Goal: Task Accomplishment & Management: Use online tool/utility

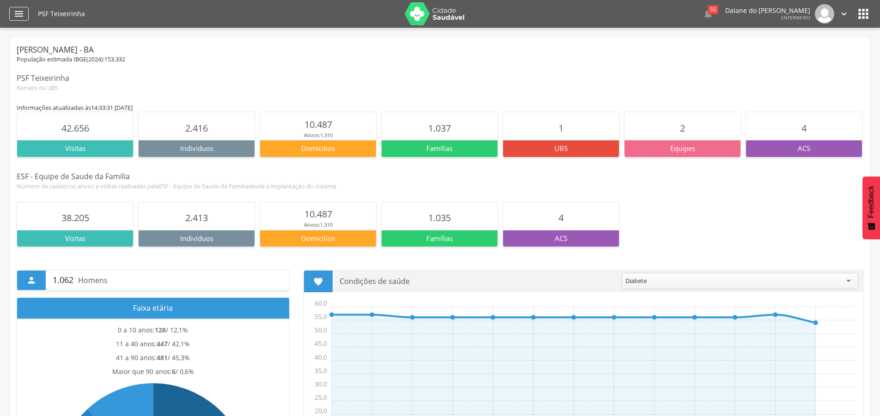
click at [22, 14] on icon "" at bounding box center [18, 13] width 11 height 11
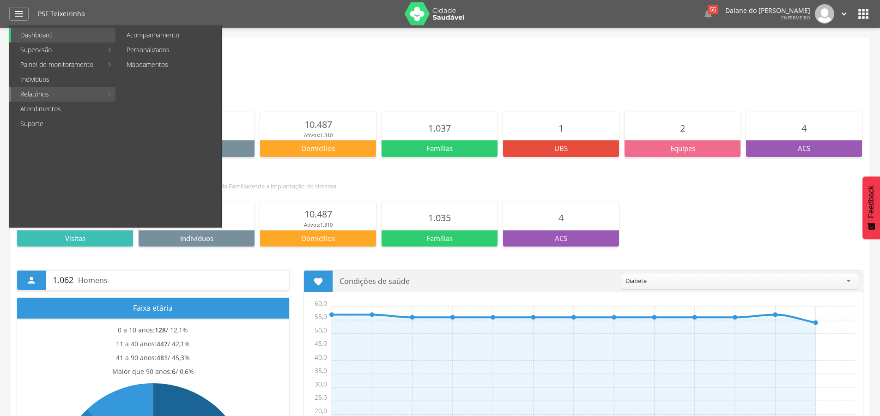
click at [42, 97] on link "Relatórios" at bounding box center [56, 94] width 91 height 15
click at [37, 69] on link "Painel de monitoramento" at bounding box center [56, 64] width 91 height 15
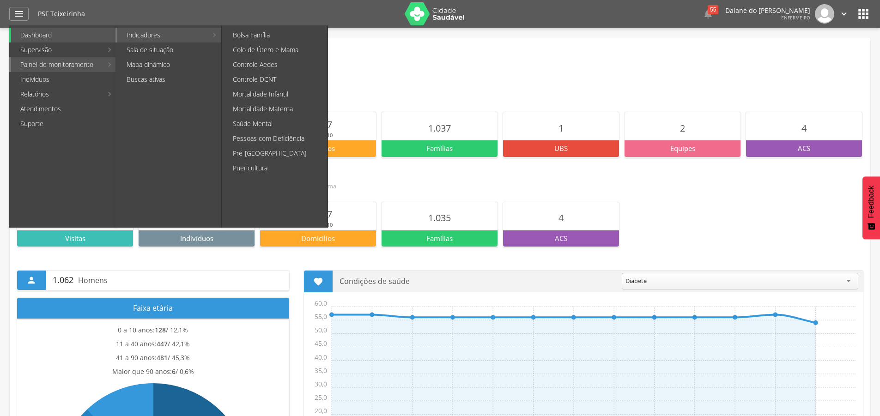
click at [154, 34] on link "Indicadores" at bounding box center [162, 35] width 90 height 15
click at [250, 168] on link "Puericultura" at bounding box center [276, 168] width 104 height 15
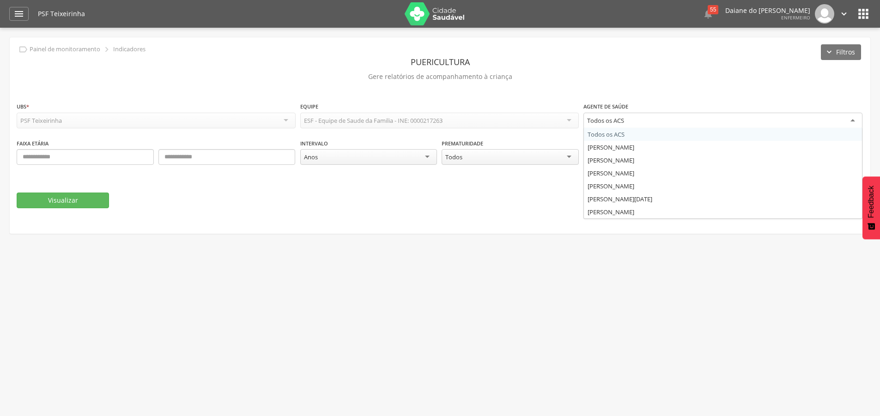
click at [636, 120] on div "Todos os ACS" at bounding box center [722, 121] width 279 height 17
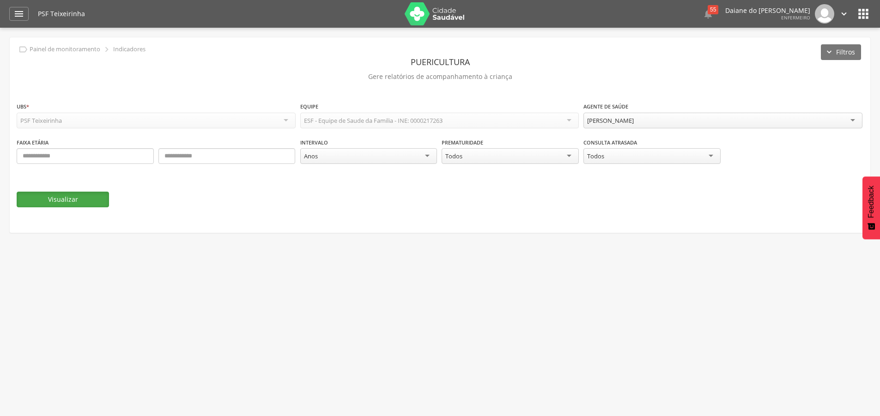
click at [81, 202] on button "Visualizar" at bounding box center [63, 200] width 92 height 16
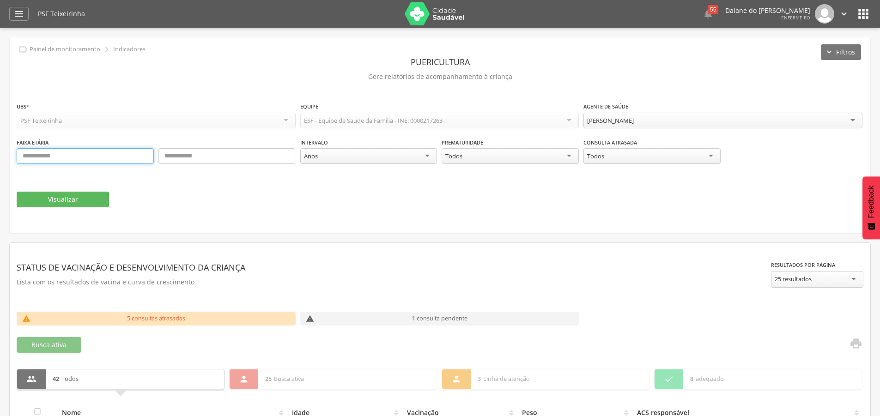
click at [48, 159] on input "text" at bounding box center [85, 156] width 137 height 16
type input "*"
click at [185, 154] on input "text" at bounding box center [226, 156] width 137 height 16
type input "*"
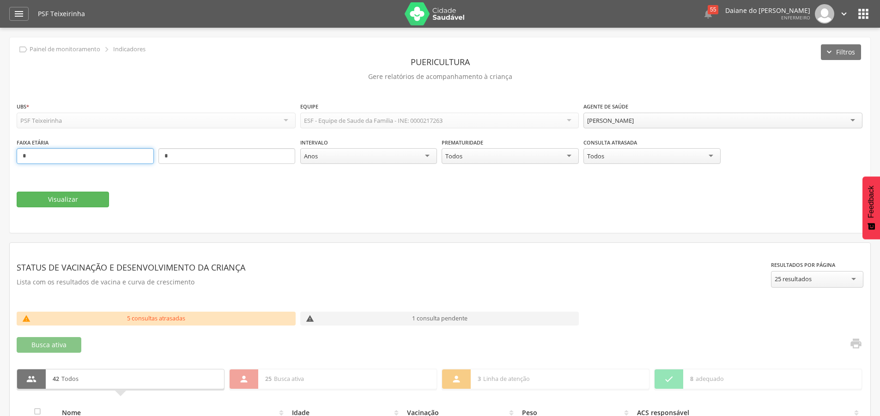
drag, startPoint x: 58, startPoint y: 157, endPoint x: 2, endPoint y: 170, distance: 57.4
click at [2, 170] on div " Supervisão  Distritos  Ubs Coordenador: - [PERSON_NAME] / BA Intervalo de T…" at bounding box center [440, 236] width 880 height 416
type input "*"
click at [79, 195] on button "Visualizar" at bounding box center [63, 200] width 92 height 16
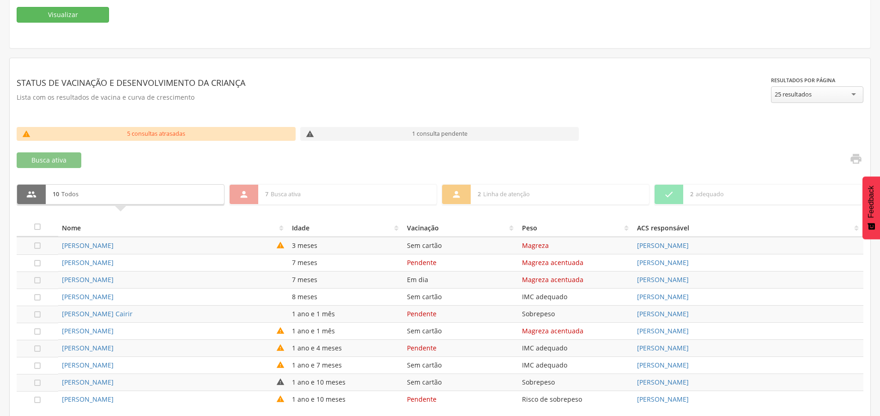
scroll to position [228, 0]
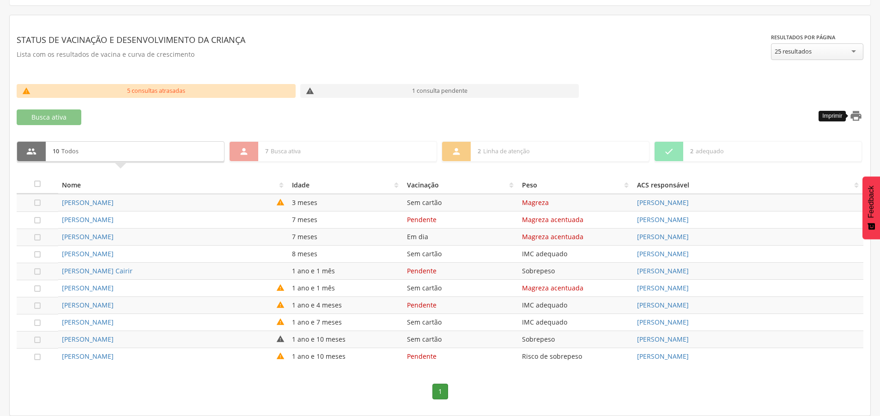
click at [856, 116] on icon "" at bounding box center [855, 115] width 13 height 13
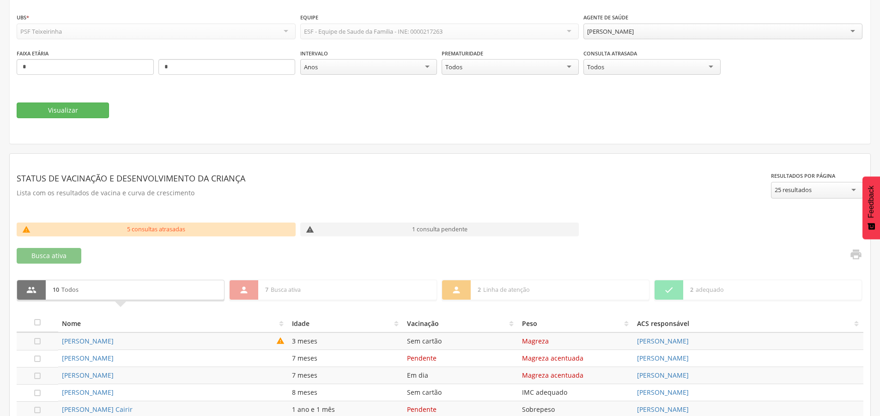
scroll to position [0, 0]
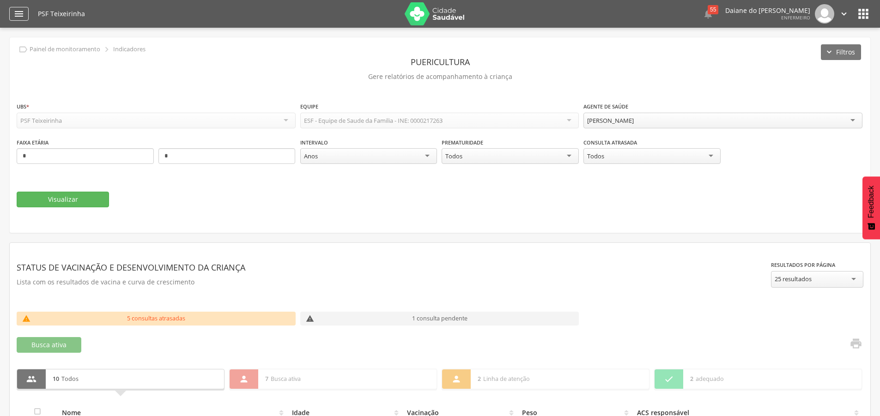
click at [16, 10] on icon "" at bounding box center [18, 13] width 11 height 11
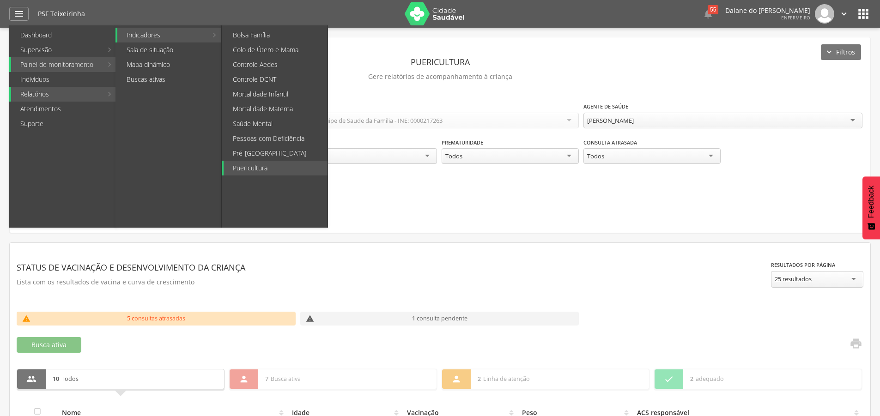
click at [155, 32] on link "Indicadores" at bounding box center [162, 35] width 90 height 15
click at [273, 78] on link "Controle DCNT" at bounding box center [276, 79] width 104 height 15
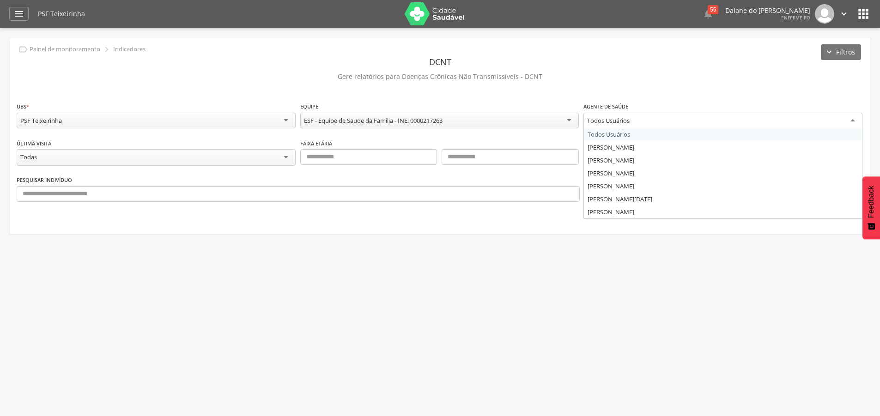
click at [615, 115] on div "Todos Usuários" at bounding box center [722, 121] width 279 height 17
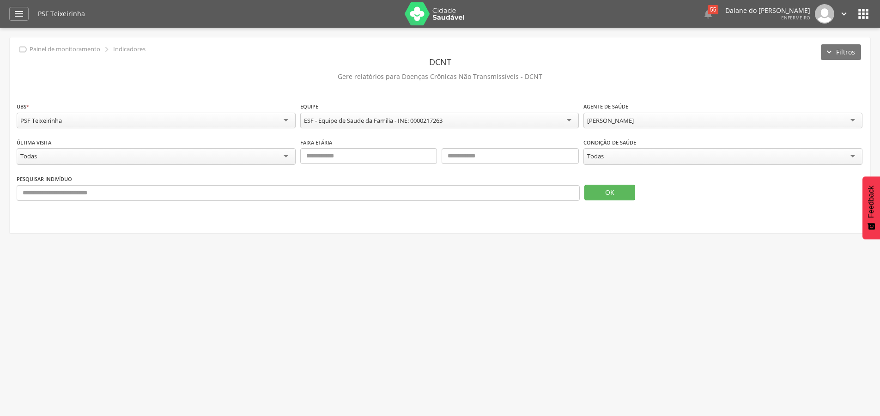
click at [624, 158] on div "Todas" at bounding box center [722, 156] width 279 height 17
click at [611, 189] on button "OK" at bounding box center [609, 193] width 51 height 16
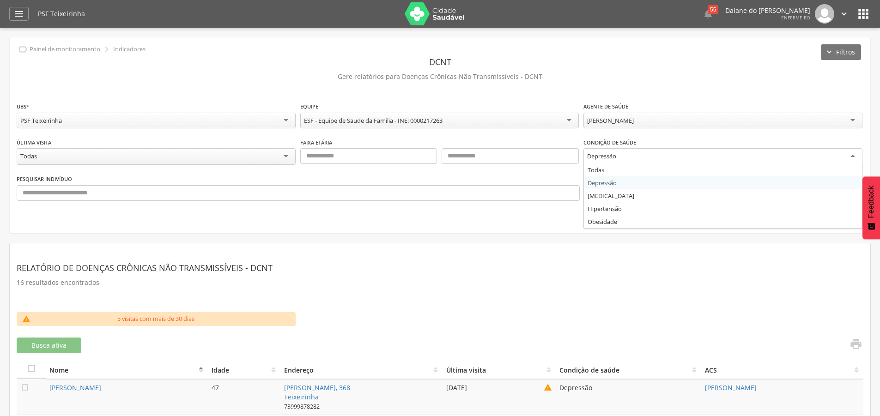
click at [692, 153] on div "Depressão" at bounding box center [722, 156] width 279 height 17
click at [618, 195] on button "OK" at bounding box center [609, 193] width 51 height 16
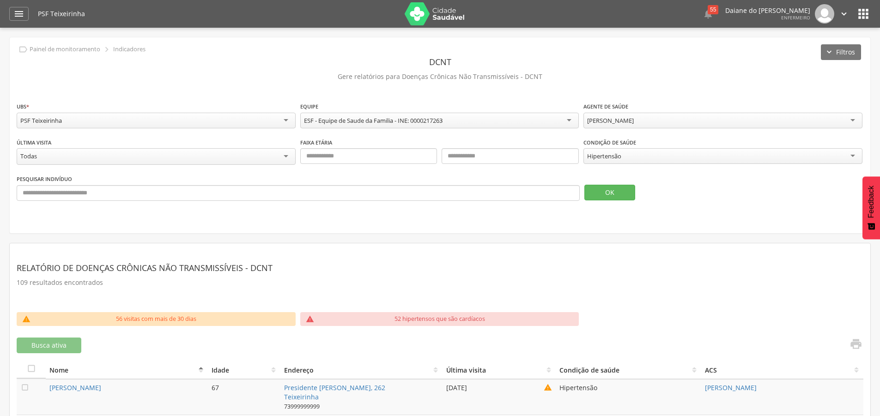
scroll to position [185, 0]
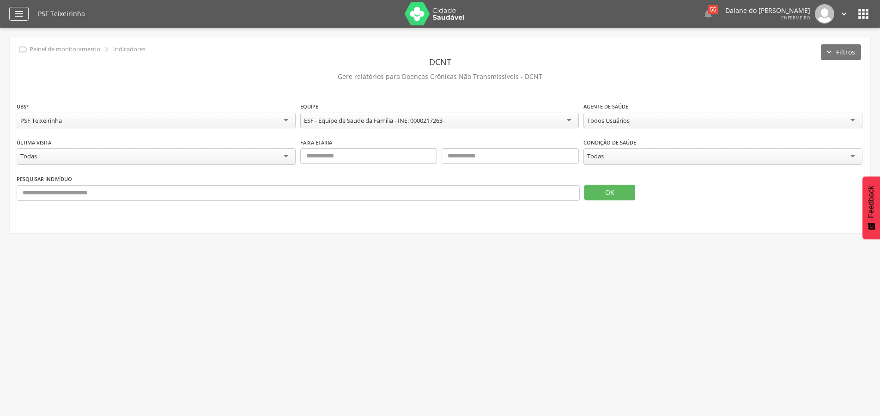
click at [18, 11] on icon "" at bounding box center [18, 13] width 11 height 11
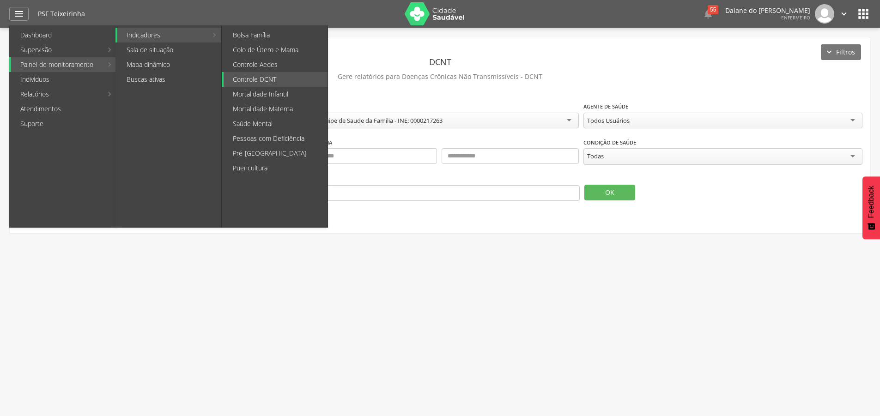
click at [153, 33] on link "Indicadores" at bounding box center [162, 35] width 90 height 15
click at [269, 149] on link "Pré-[GEOGRAPHIC_DATA]" at bounding box center [276, 153] width 104 height 15
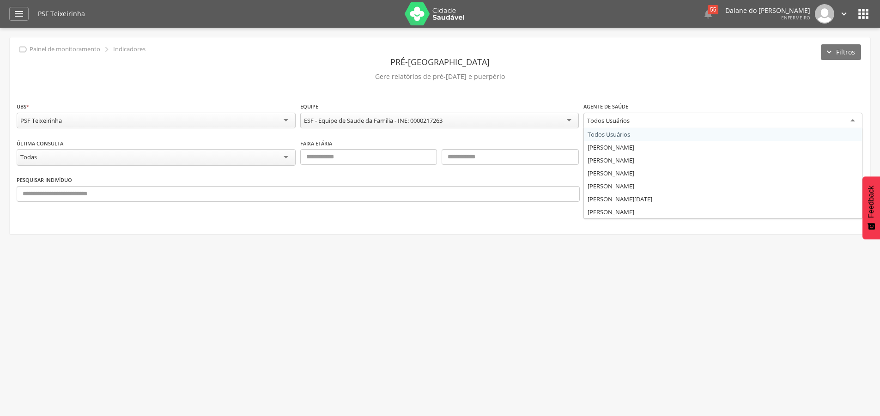
click at [659, 120] on div "Todos Usuários" at bounding box center [722, 121] width 279 height 17
click at [653, 73] on p "Gere relatórios de pré-[DATE] e puerpério" at bounding box center [440, 76] width 847 height 13
click at [618, 120] on div "Todos Usuários" at bounding box center [608, 120] width 42 height 8
click at [696, 97] on div "**********" at bounding box center [440, 135] width 861 height 197
click at [655, 121] on div "Todos Usuários" at bounding box center [722, 121] width 279 height 16
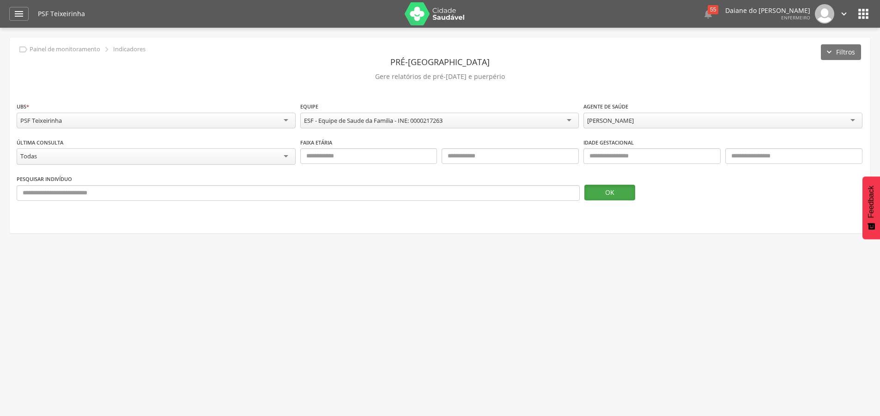
click at [589, 189] on button "OK" at bounding box center [609, 193] width 51 height 16
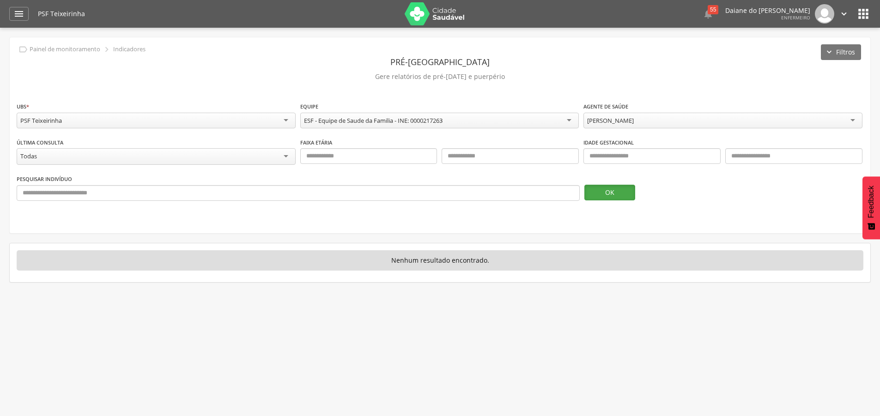
click at [612, 197] on button "OK" at bounding box center [609, 193] width 51 height 16
click at [695, 118] on div "[PERSON_NAME]" at bounding box center [722, 121] width 279 height 17
click at [616, 182] on div "OK" at bounding box center [723, 187] width 279 height 26
click at [608, 185] on button "OK" at bounding box center [609, 193] width 51 height 16
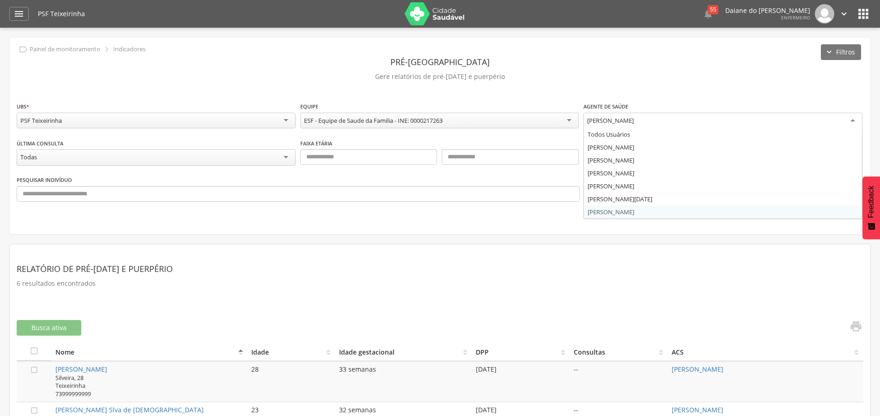
click at [683, 117] on div "[PERSON_NAME]" at bounding box center [722, 121] width 279 height 17
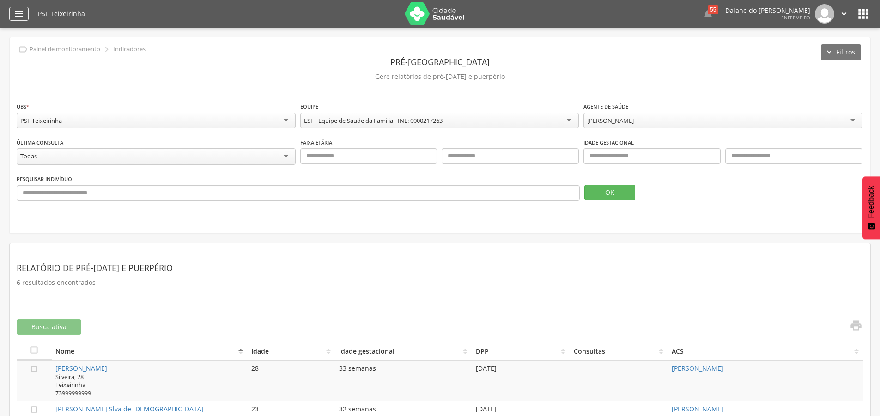
click at [16, 12] on icon "" at bounding box center [18, 13] width 11 height 11
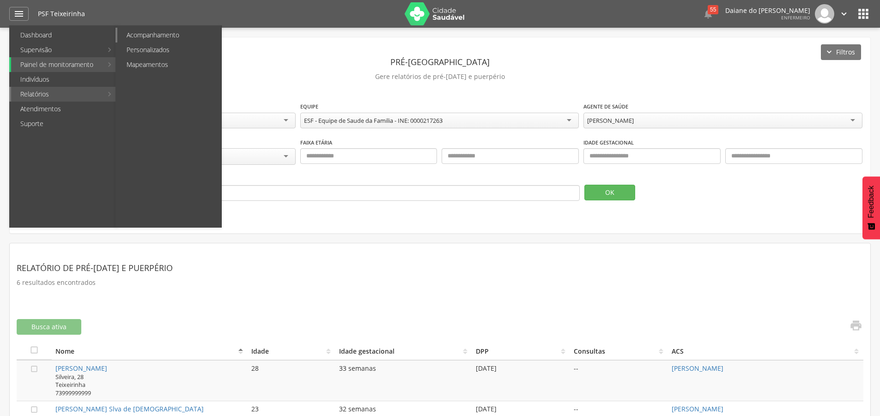
click at [199, 39] on link "Acompanhamento" at bounding box center [169, 35] width 104 height 15
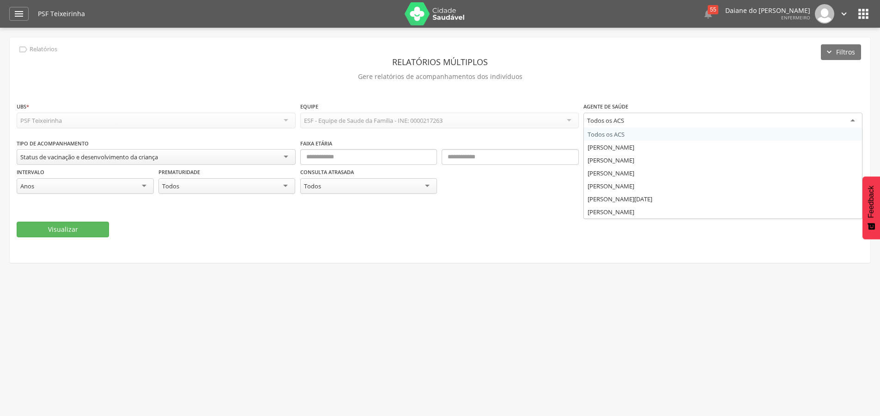
click at [637, 123] on div "Todos os ACS" at bounding box center [722, 121] width 279 height 17
click at [240, 152] on div "Status de vacinação e desenvolvimento da criança" at bounding box center [156, 157] width 279 height 16
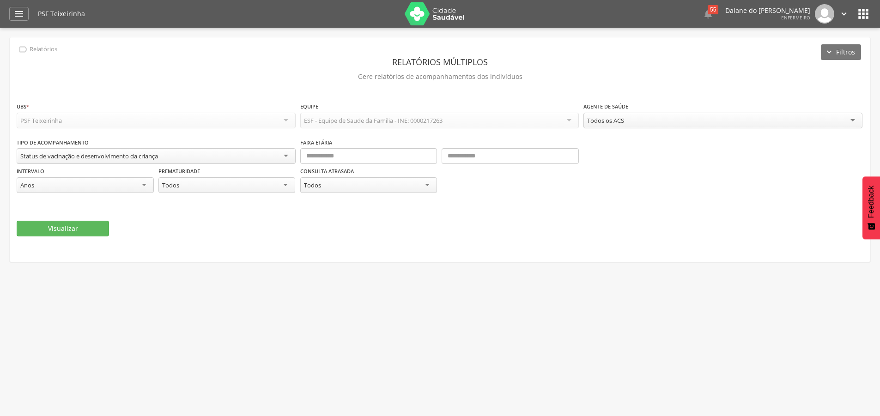
click at [176, 157] on div "Status de vacinação e desenvolvimento da criança" at bounding box center [156, 156] width 279 height 16
click at [65, 224] on button "Visualizar" at bounding box center [63, 229] width 92 height 16
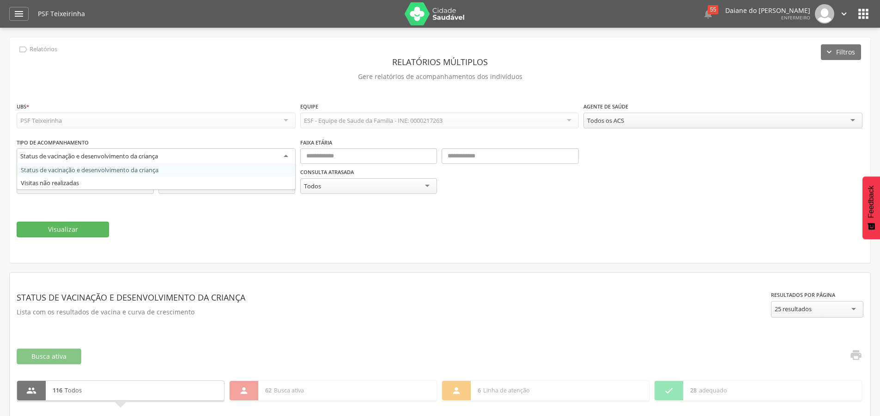
click at [60, 153] on div "Status de vacinação e desenvolvimento da criança" at bounding box center [89, 156] width 138 height 8
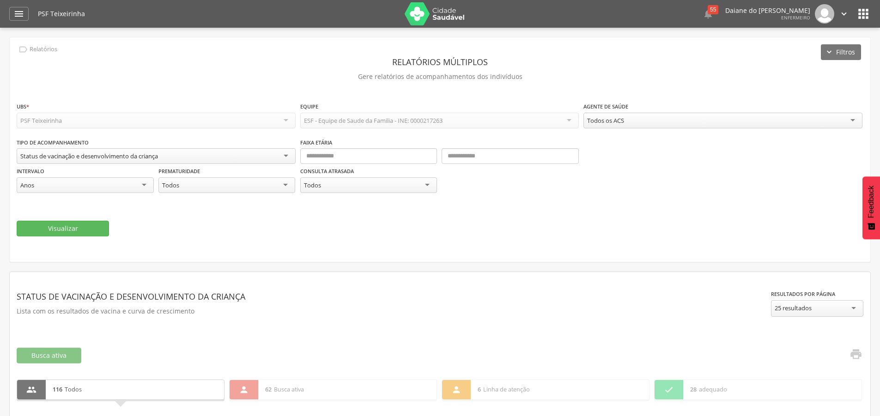
click at [289, 158] on div "Status de vacinação e desenvolvimento da criança" at bounding box center [156, 156] width 279 height 16
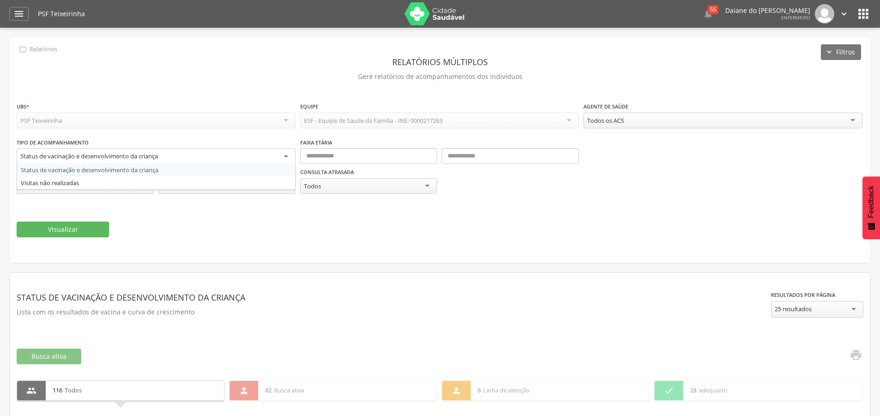
click at [146, 88] on div "**********" at bounding box center [440, 149] width 861 height 225
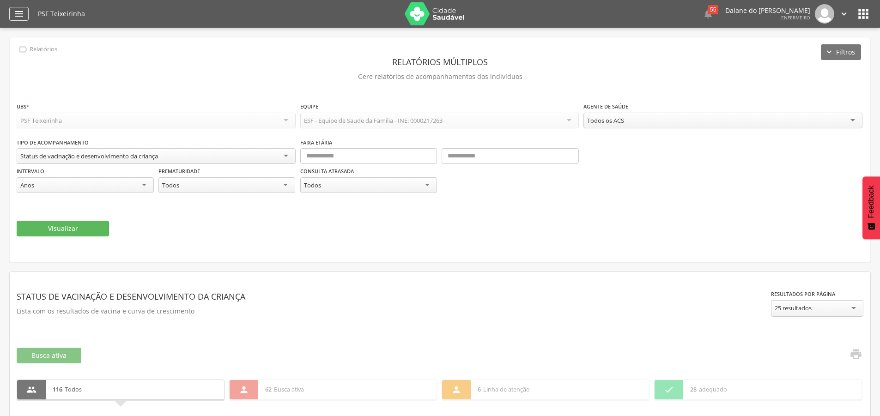
click at [20, 18] on icon "" at bounding box center [18, 13] width 11 height 11
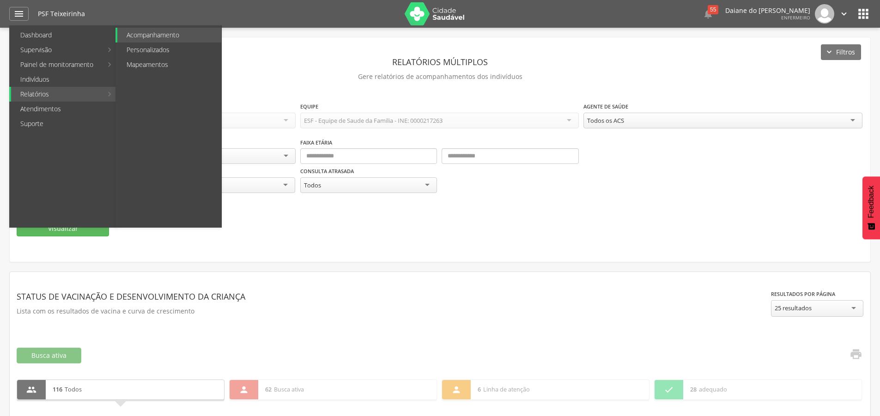
click at [54, 91] on link "Relatórios" at bounding box center [56, 94] width 91 height 15
click at [161, 46] on link "Personalizados" at bounding box center [169, 49] width 104 height 15
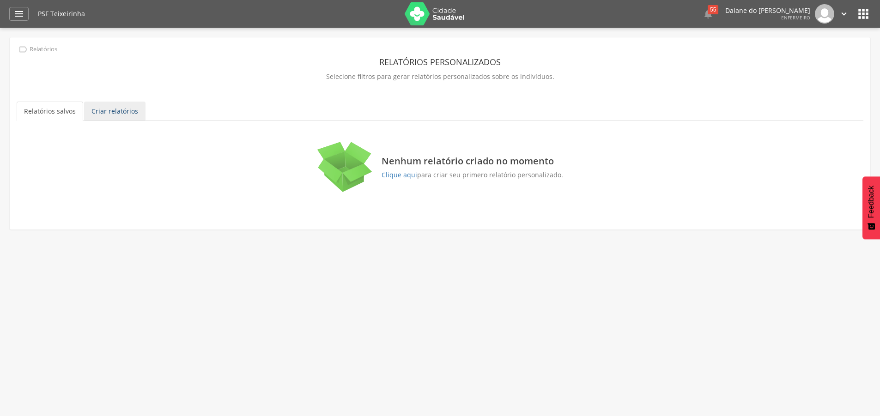
click at [121, 106] on link "Criar relatórios" at bounding box center [114, 111] width 61 height 19
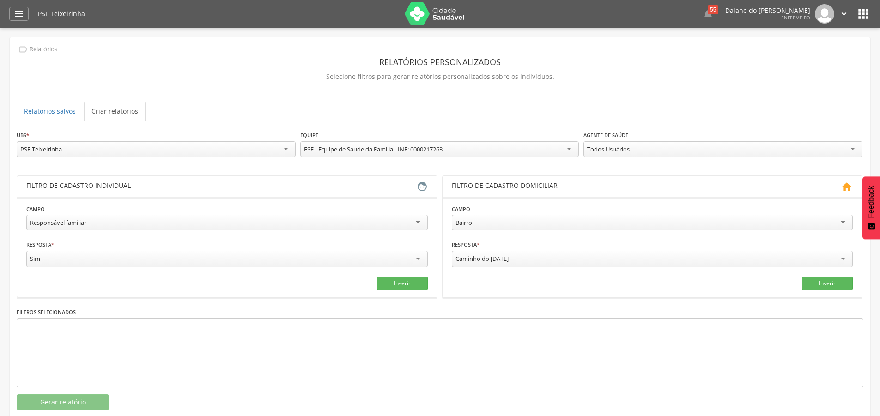
scroll to position [28, 0]
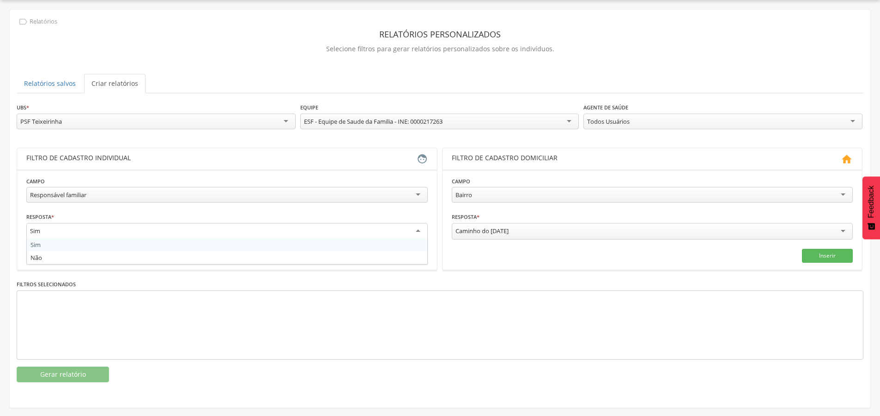
click at [416, 234] on div "Sim" at bounding box center [226, 231] width 401 height 17
click at [355, 216] on div "Resposta * *** Sim Sim Não Campo obrigatório" at bounding box center [226, 226] width 401 height 29
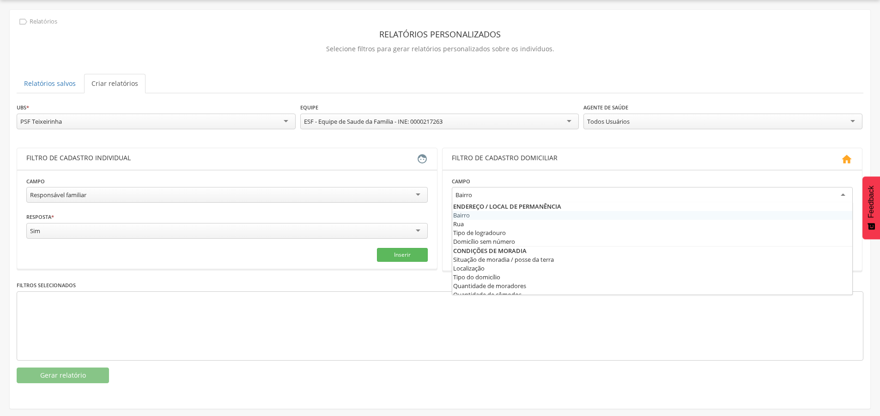
click at [588, 200] on div "Bairro" at bounding box center [652, 195] width 401 height 17
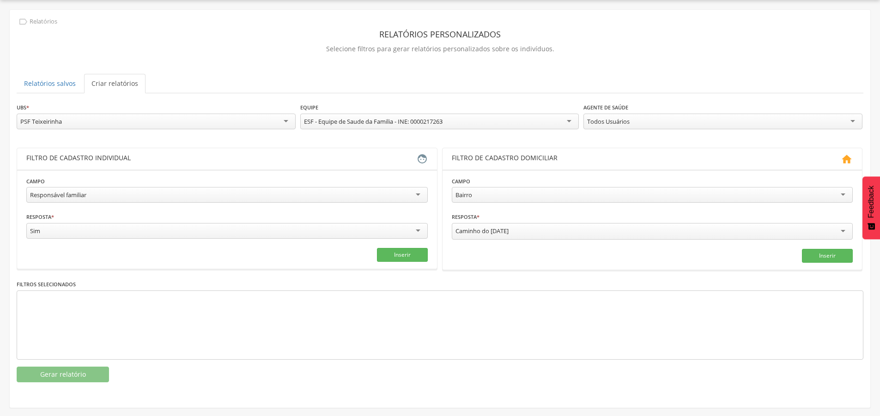
click at [566, 148] on header "Filtro de cadastro domiciliar " at bounding box center [652, 158] width 420 height 21
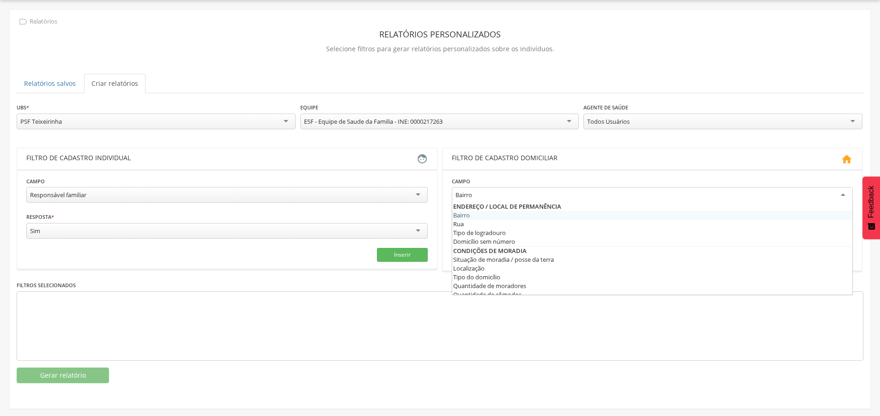
click at [513, 191] on div "Bairro" at bounding box center [652, 195] width 401 height 17
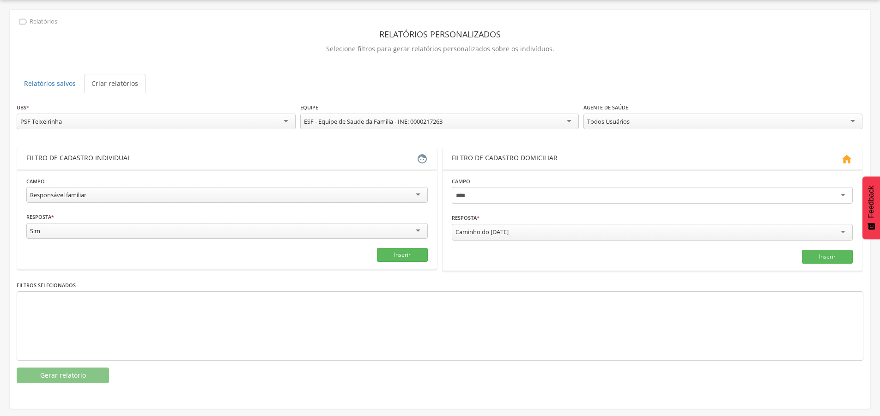
type input "****"
click at [297, 187] on div "Responsável familiar" at bounding box center [226, 195] width 401 height 16
click at [88, 236] on input "text" at bounding box center [125, 231] width 198 height 16
type input "**"
click at [294, 230] on input "text" at bounding box center [328, 231] width 198 height 16
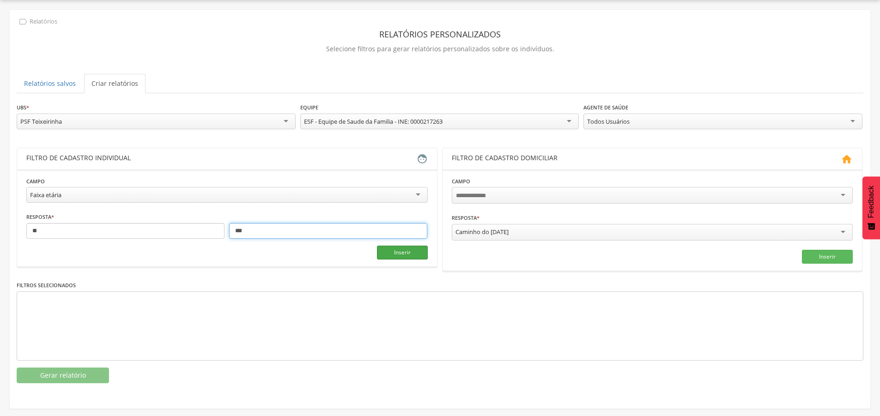
type input "***"
click at [398, 252] on button "Inserir" at bounding box center [402, 253] width 51 height 14
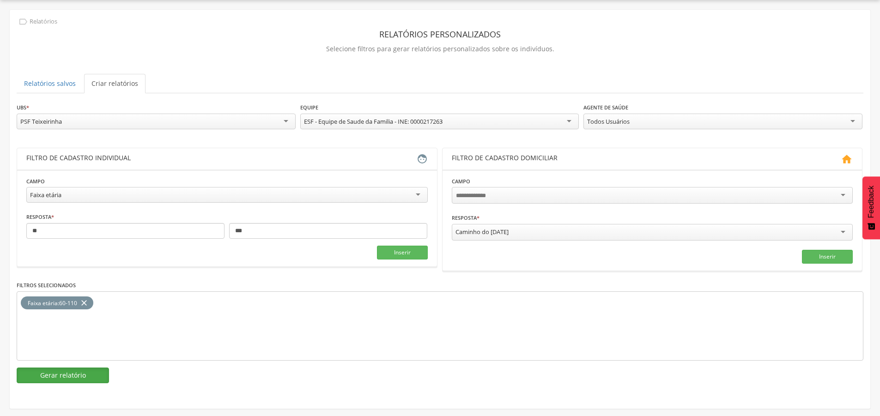
click at [75, 370] on button "Gerar relatório" at bounding box center [63, 376] width 92 height 16
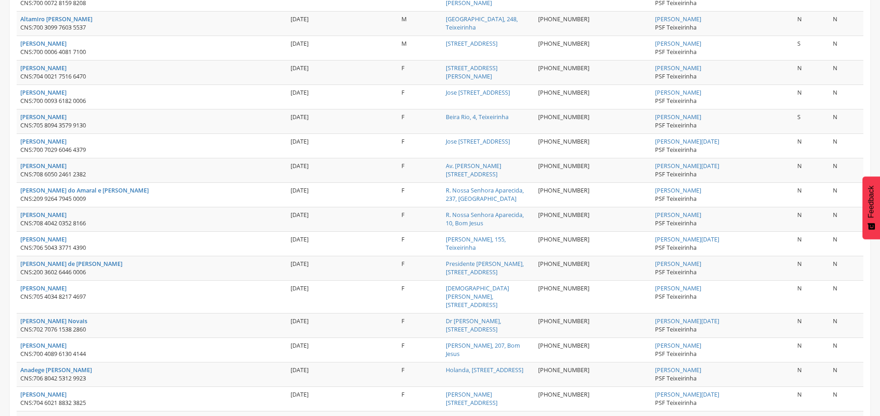
scroll to position [1170, 0]
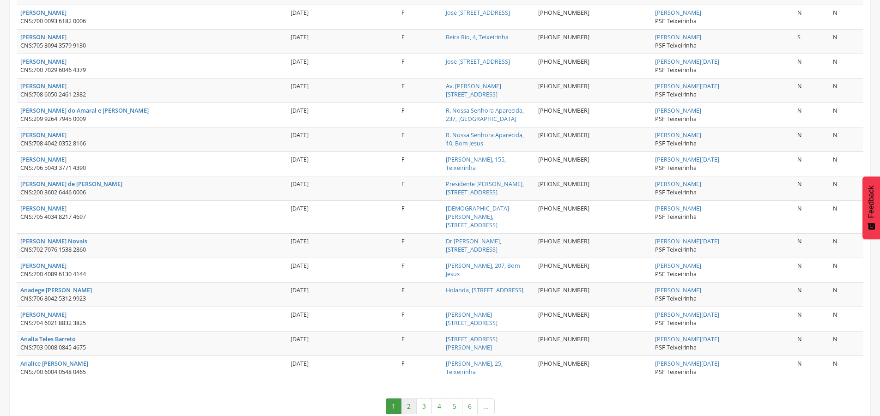
click at [406, 399] on link "2" at bounding box center [409, 407] width 16 height 16
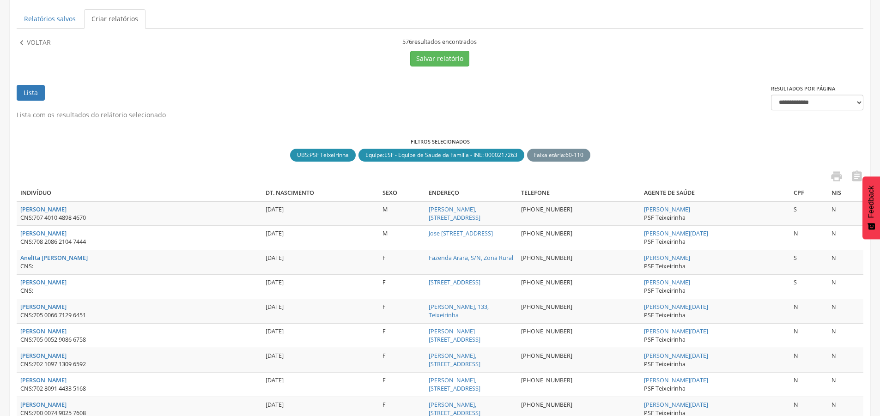
scroll to position [0, 0]
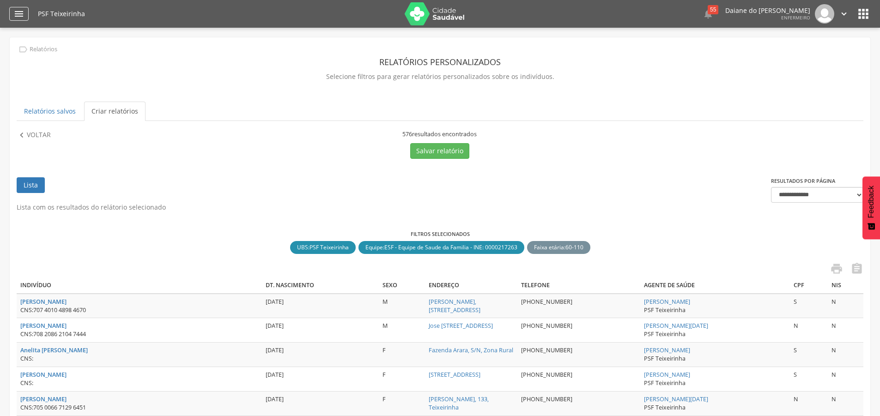
click at [12, 8] on div "" at bounding box center [18, 14] width 19 height 14
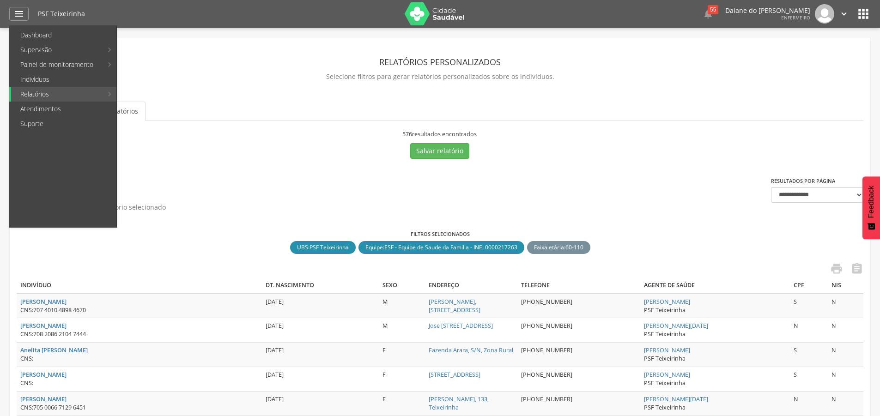
click at [303, 119] on ul "Relatórios salvos Criar relatórios" at bounding box center [440, 111] width 847 height 19
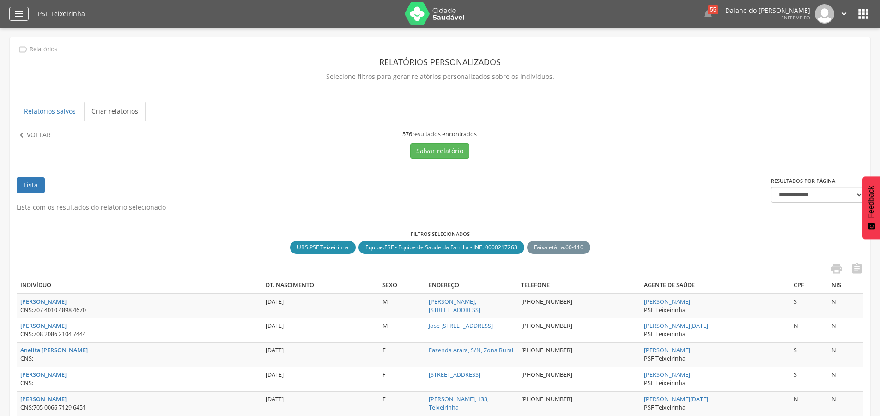
click at [16, 11] on icon "" at bounding box center [18, 13] width 11 height 11
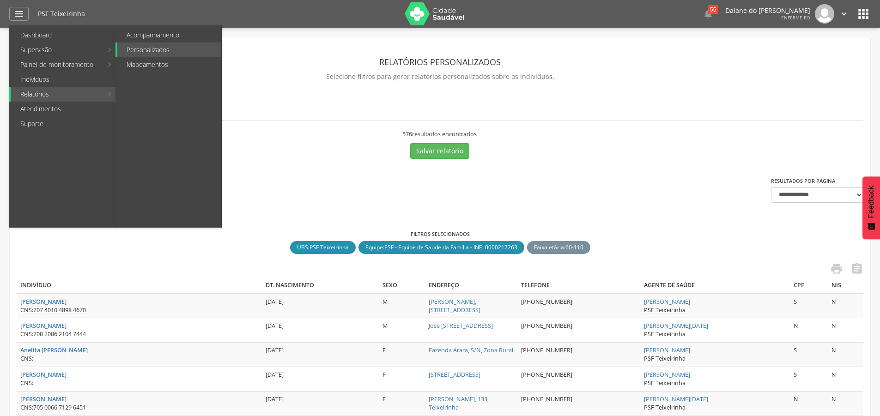
click at [66, 97] on link "Relatórios" at bounding box center [56, 94] width 91 height 15
click at [145, 48] on link "Personalizados" at bounding box center [169, 49] width 104 height 15
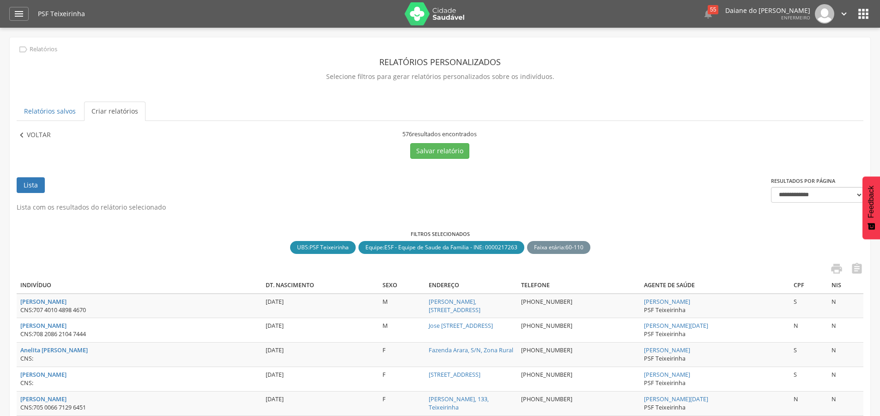
click at [24, 131] on icon "" at bounding box center [22, 135] width 10 height 10
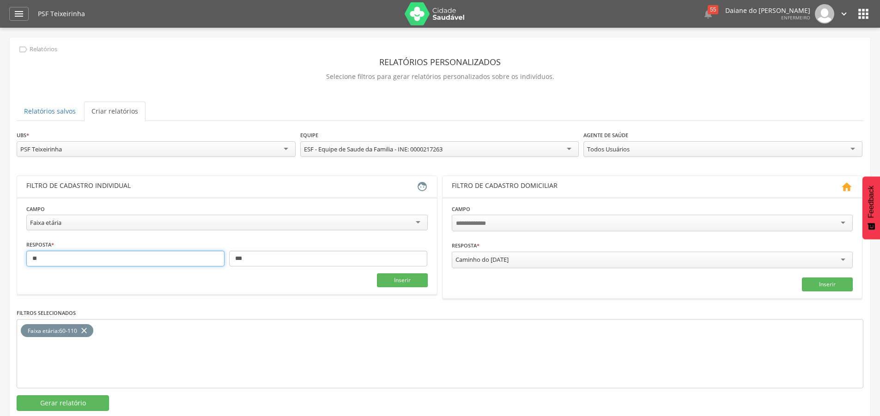
drag, startPoint x: 97, startPoint y: 261, endPoint x: 25, endPoint y: 260, distance: 71.6
click at [25, 260] on section "**********" at bounding box center [227, 245] width 420 height 97
type input "*"
drag, startPoint x: 274, startPoint y: 260, endPoint x: 219, endPoint y: 257, distance: 55.1
click at [219, 257] on div "* ***" at bounding box center [226, 259] width 401 height 16
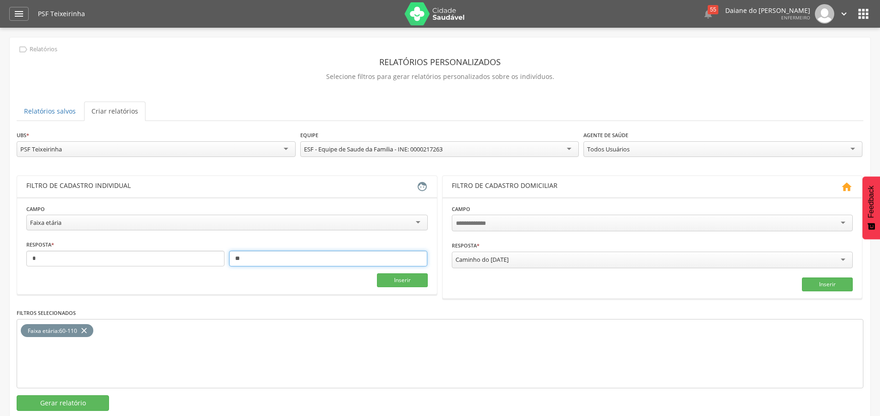
type input "**"
click at [295, 223] on div "Faixa etária" at bounding box center [226, 223] width 401 height 16
click at [175, 346] on div "Faixa etária : 60-110 close" at bounding box center [440, 353] width 847 height 69
click at [85, 328] on icon "close" at bounding box center [83, 330] width 9 height 13
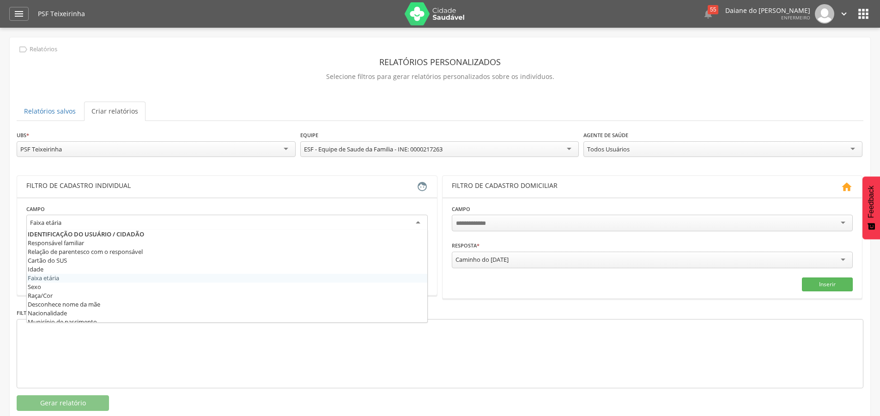
click at [168, 224] on div "Faixa etária" at bounding box center [226, 223] width 401 height 17
click at [99, 279] on fieldset "**********" at bounding box center [226, 246] width 401 height 84
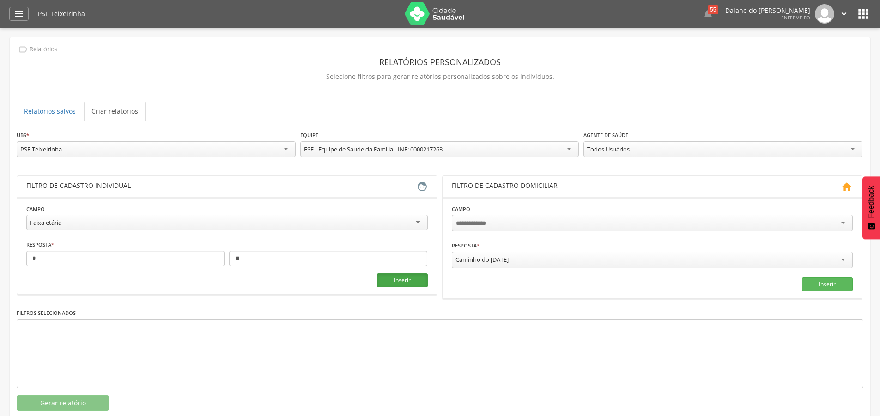
click at [403, 285] on button "Inserir" at bounding box center [402, 280] width 51 height 14
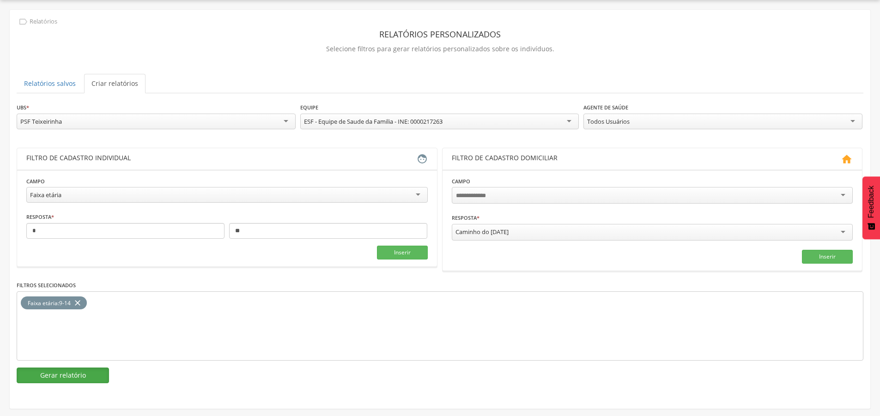
click at [64, 373] on button "Gerar relatório" at bounding box center [63, 376] width 92 height 16
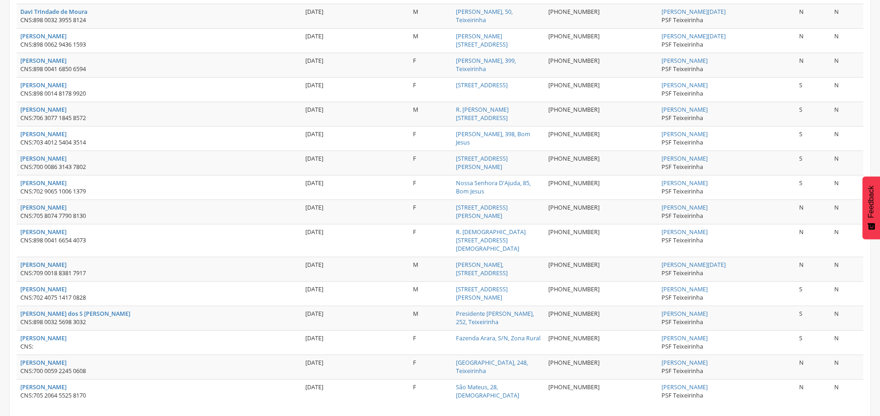
scroll to position [1170, 0]
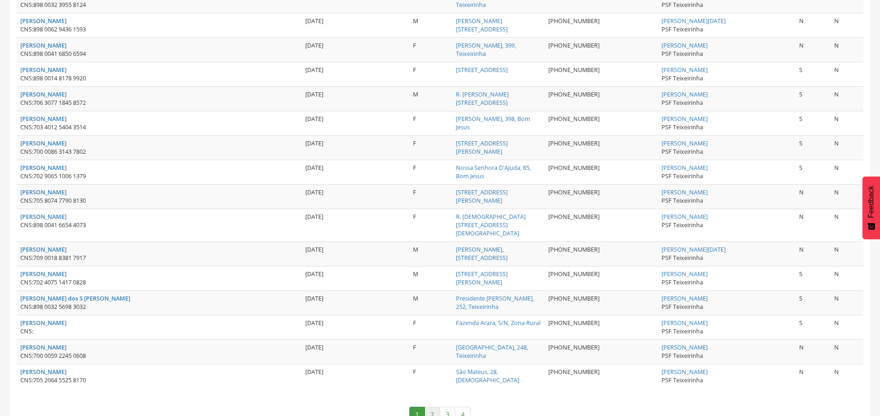
click at [435, 407] on link "2" at bounding box center [432, 415] width 16 height 16
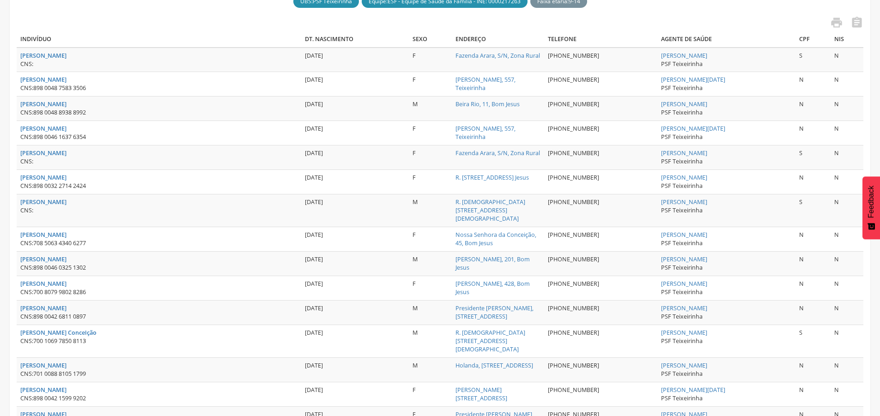
scroll to position [0, 0]
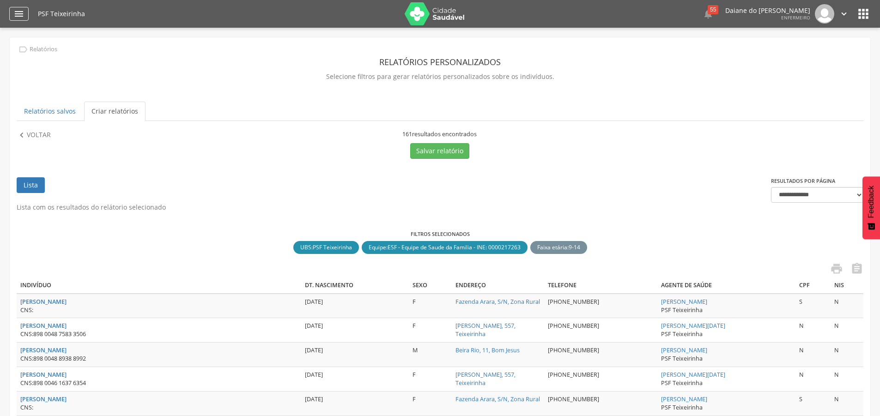
click at [14, 17] on icon "" at bounding box center [18, 13] width 11 height 11
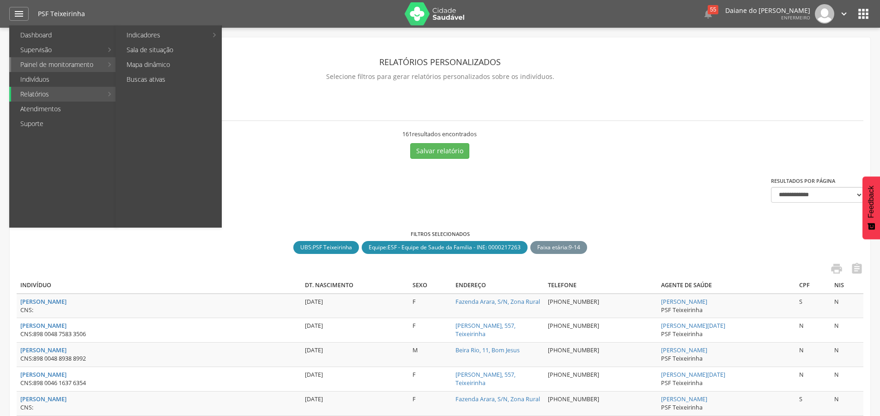
click at [50, 65] on link "Painel de monitoramento" at bounding box center [56, 64] width 91 height 15
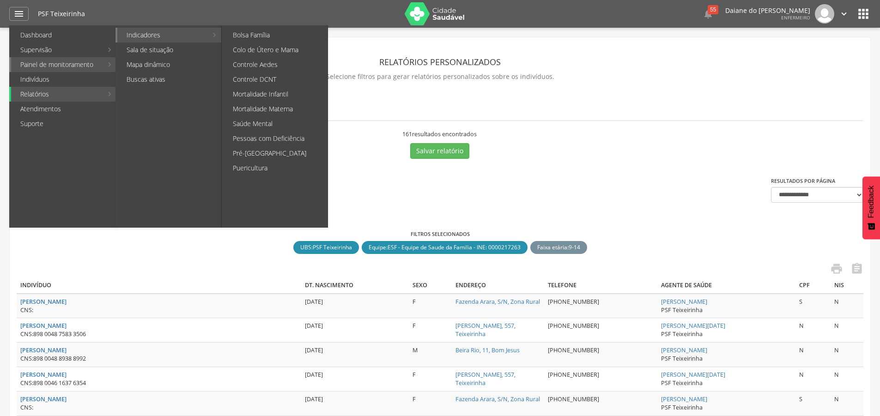
click at [146, 32] on link "Indicadores" at bounding box center [162, 35] width 90 height 15
click at [269, 46] on link "Colo de Útero e Mama" at bounding box center [276, 49] width 104 height 15
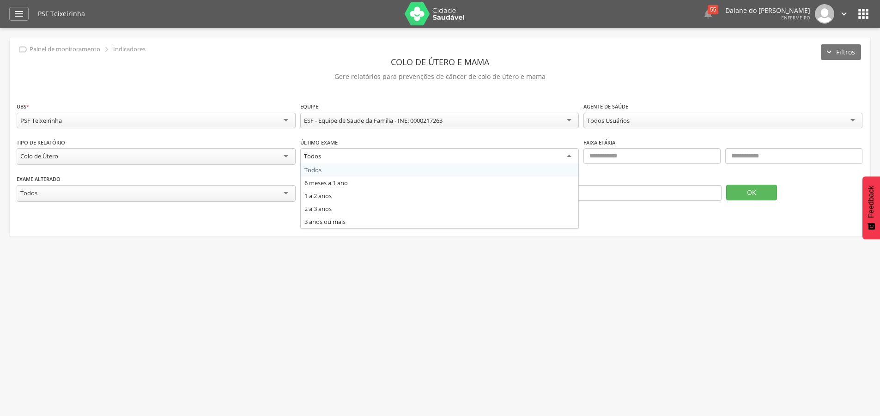
click at [390, 155] on div "Todos" at bounding box center [439, 156] width 279 height 17
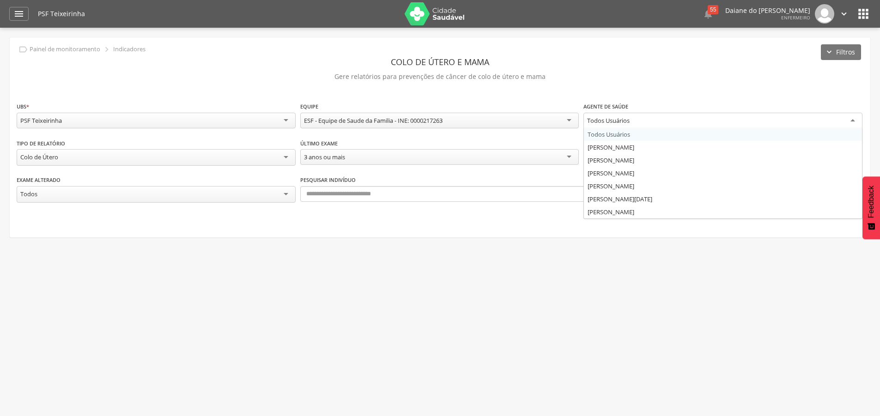
click at [666, 116] on div "Todos Usuários" at bounding box center [722, 121] width 279 height 17
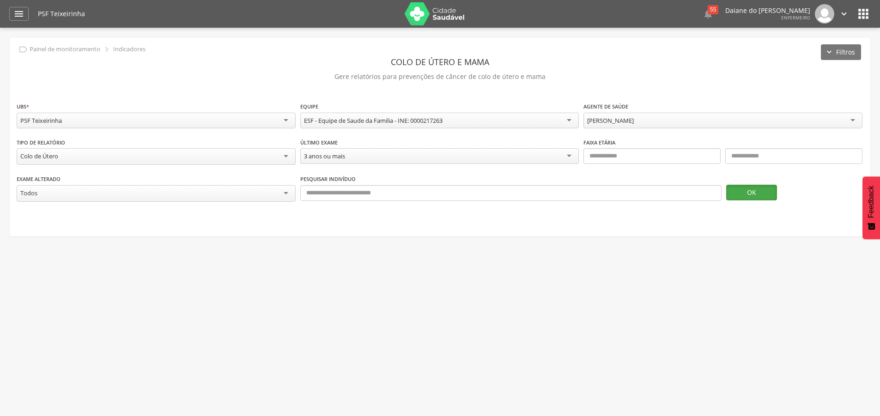
click at [764, 192] on button "OK" at bounding box center [751, 193] width 51 height 16
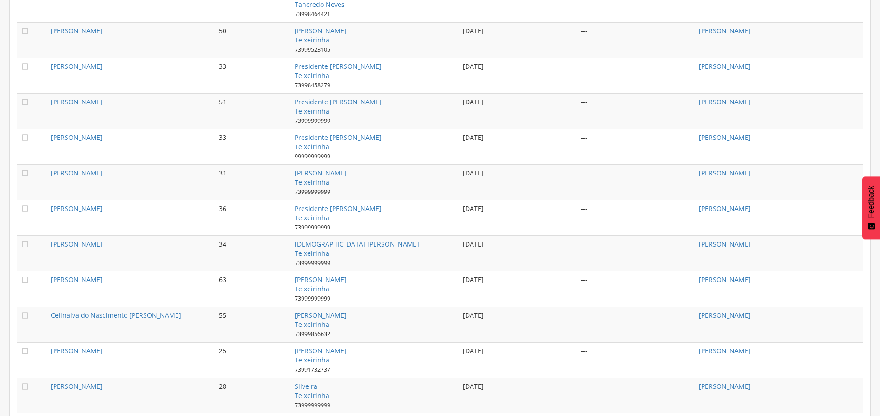
scroll to position [904, 0]
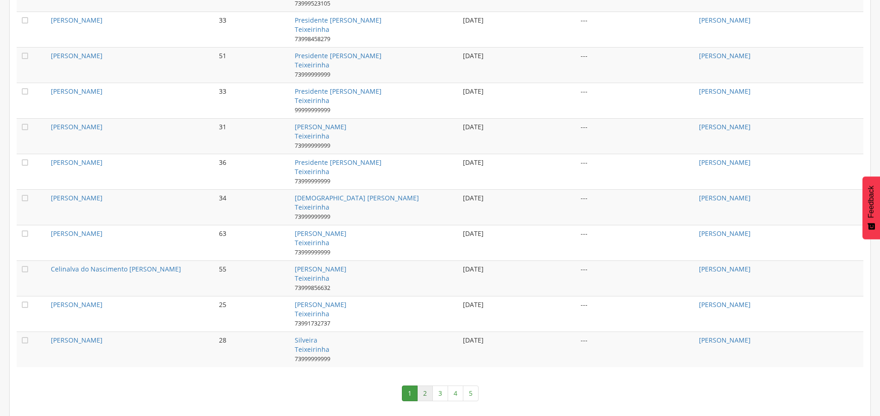
click at [426, 391] on link "2" at bounding box center [425, 394] width 16 height 16
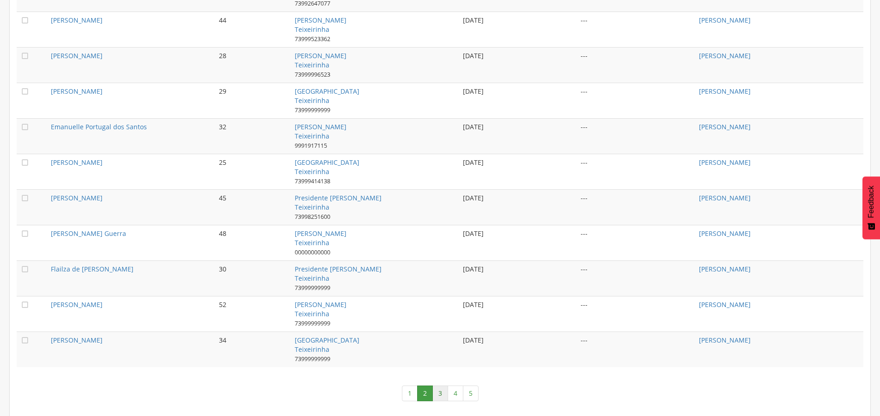
click at [437, 392] on link "3" at bounding box center [440, 394] width 16 height 16
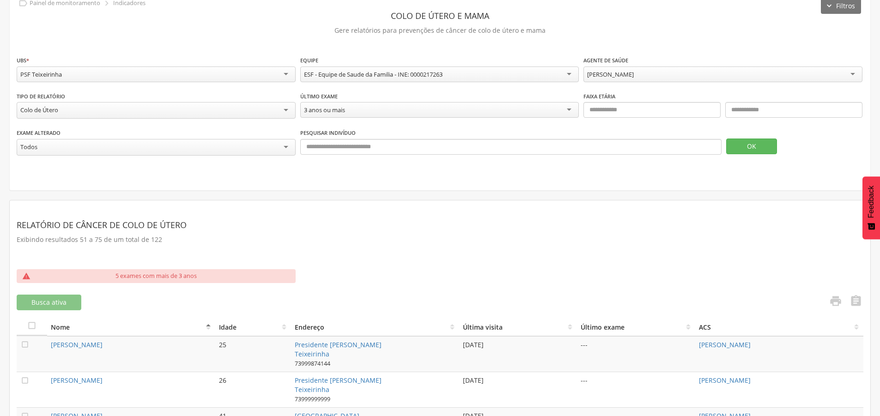
scroll to position [0, 0]
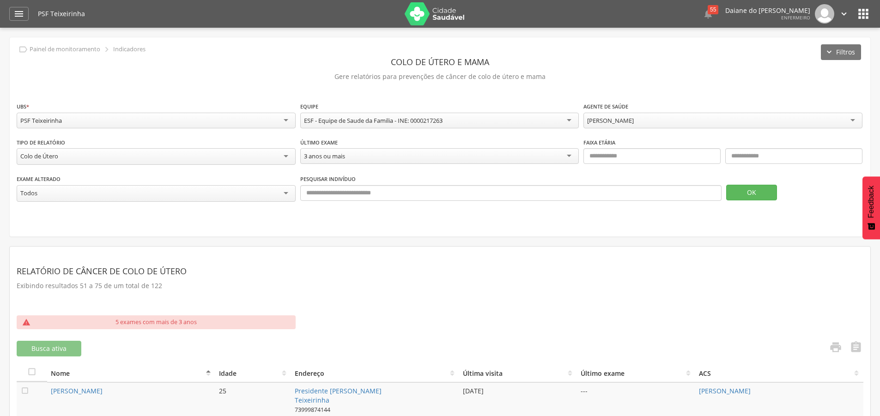
click at [366, 158] on div "3 anos ou mais" at bounding box center [439, 156] width 279 height 16
click at [383, 258] on section "Relatório de Câncer de Colo de Útero Exibindo resultados 51 a 75 de um total de…" at bounding box center [440, 285] width 847 height 62
click at [267, 151] on div "Colo de Útero" at bounding box center [156, 156] width 279 height 17
click at [761, 185] on button "OK" at bounding box center [751, 192] width 51 height 16
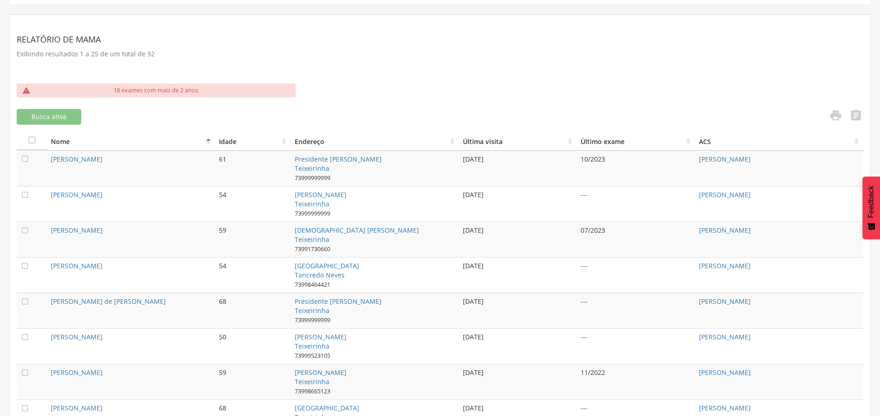
scroll to position [370, 0]
